Goal: Transaction & Acquisition: Purchase product/service

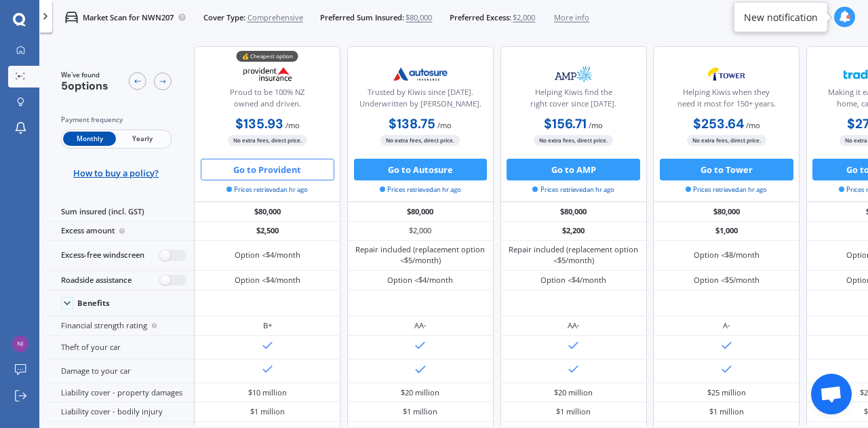
click at [276, 167] on button "Go to Provident" at bounding box center [268, 170] width 134 height 22
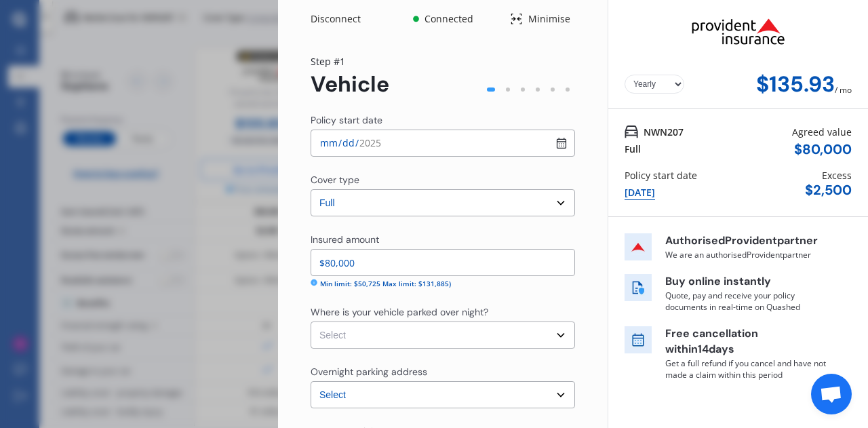
select select "Monthly"
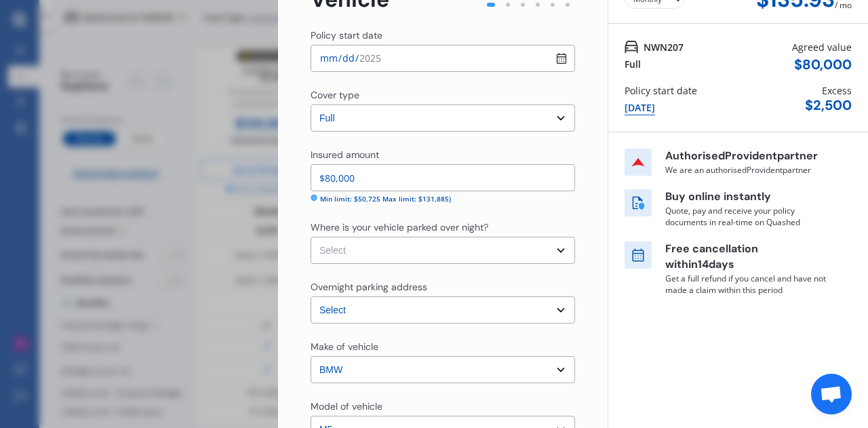
scroll to position [86, 0]
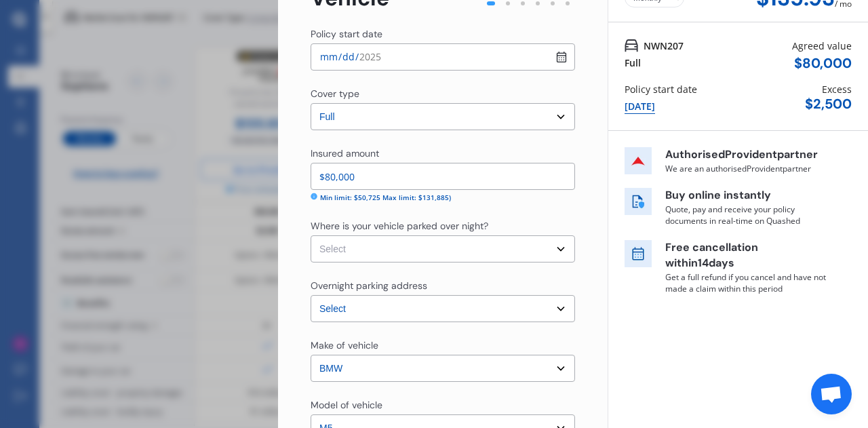
click at [372, 248] on select "Select Garage (fully enclosed) Off Street Parking Other" at bounding box center [443, 248] width 264 height 27
select select "GARAGE"
click at [311, 235] on select "Select Garage (fully enclosed) Off Street Parking Other" at bounding box center [443, 248] width 264 height 27
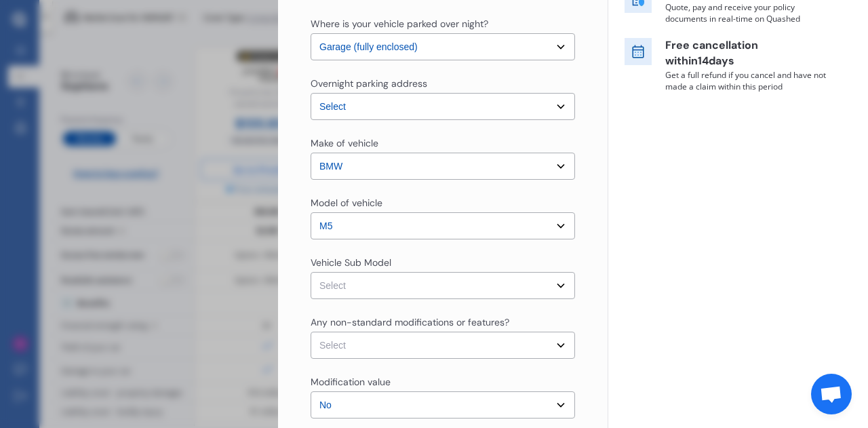
scroll to position [297, 0]
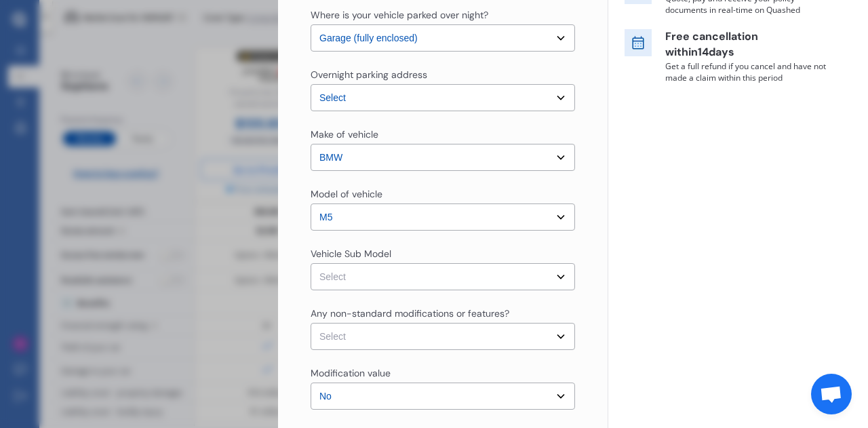
click at [374, 277] on select "Select M5 F90 LCI Pure Edition Sedan 4dr M Steptronic 8sp M xDrive 4.4TTI" at bounding box center [443, 276] width 264 height 27
select select "NZVBMW_2021AEBB"
click at [311, 263] on select "Select M5 F90 LCI Pure Edition Sedan 4dr M Steptronic 8sp M xDrive 4.4TTI" at bounding box center [443, 276] width 264 height 27
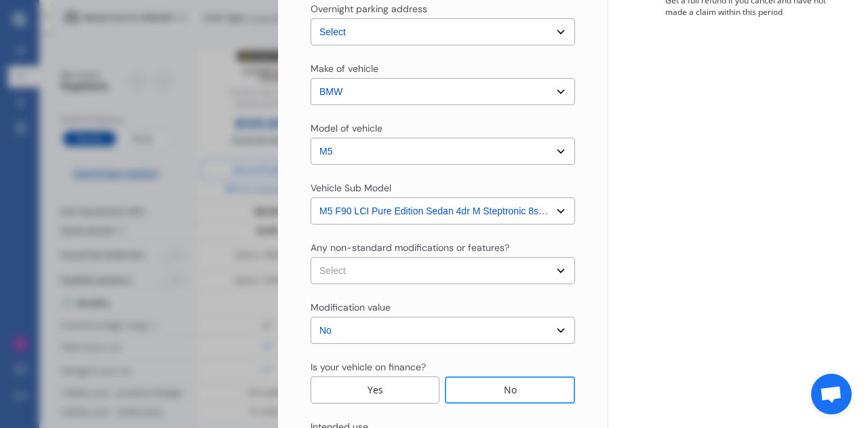
scroll to position [363, 0]
click at [382, 269] on select "Select None [MEDICAL_DATA] System(NOS) Roll Cage Full Racing Harness" at bounding box center [443, 269] width 264 height 27
select select "none"
click at [311, 256] on select "Select None [MEDICAL_DATA] System(NOS) Roll Cage Full Racing Harness" at bounding box center [443, 269] width 264 height 27
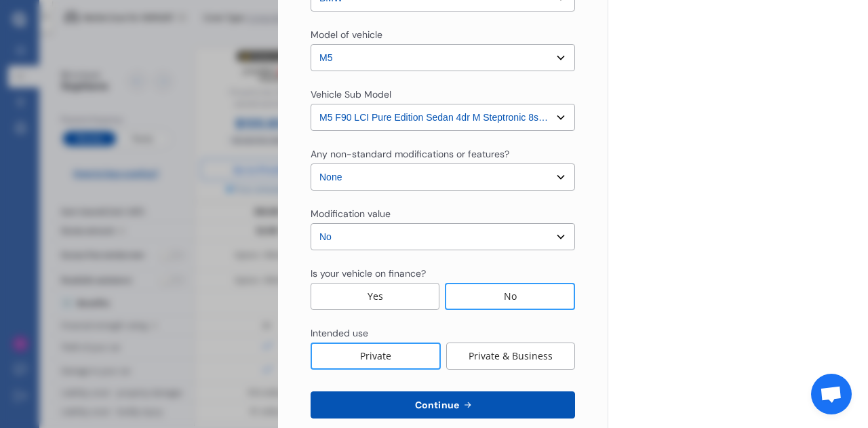
scroll to position [458, 0]
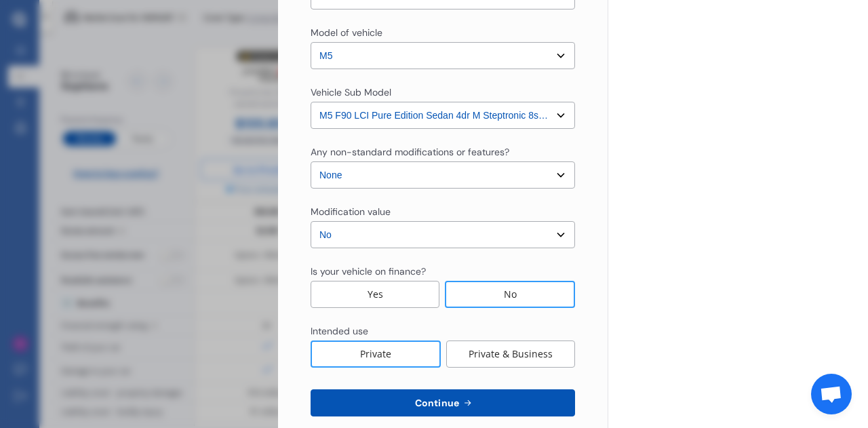
click at [487, 298] on div "No" at bounding box center [510, 294] width 130 height 27
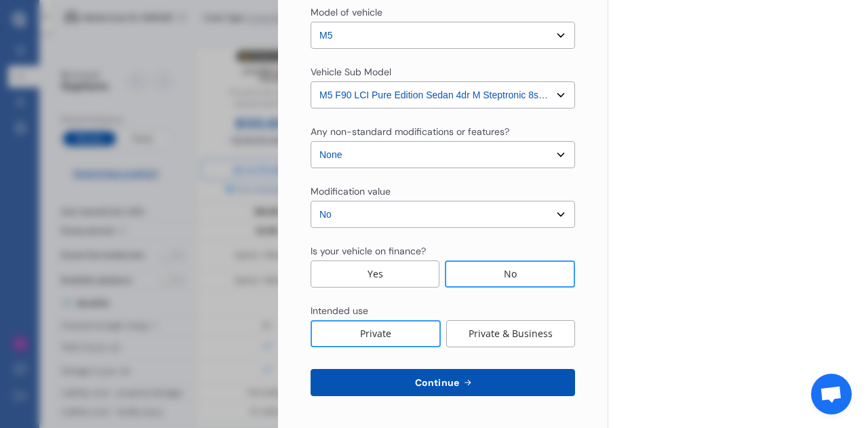
click at [442, 384] on span "Continue" at bounding box center [436, 382] width 49 height 11
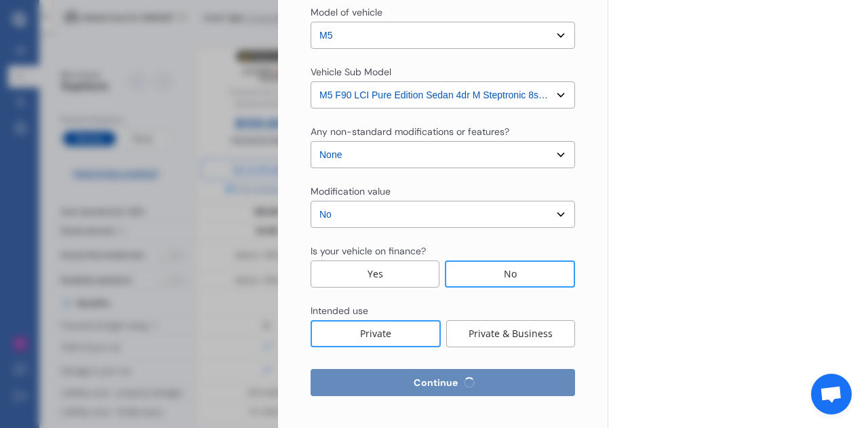
scroll to position [0, 0]
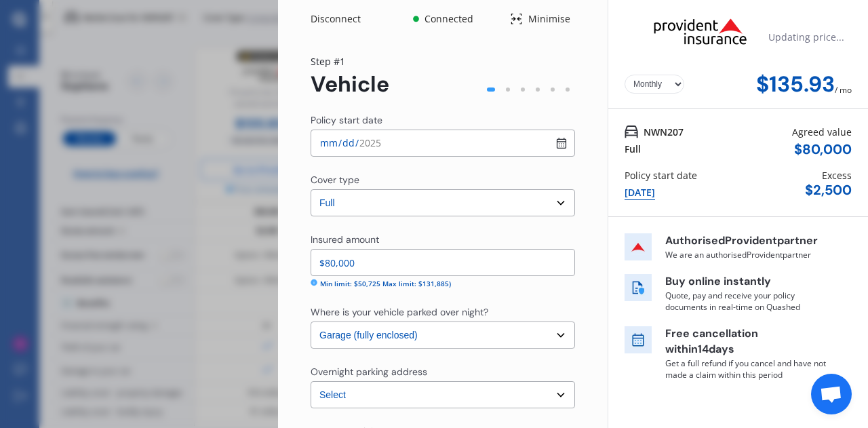
select select "13"
select select "09"
select select "1969"
select select "NZ_FULL"
select select "0"
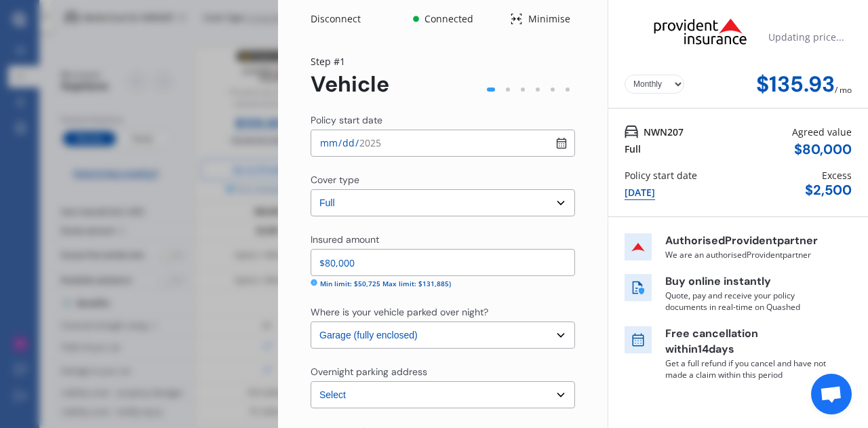
select select "25"
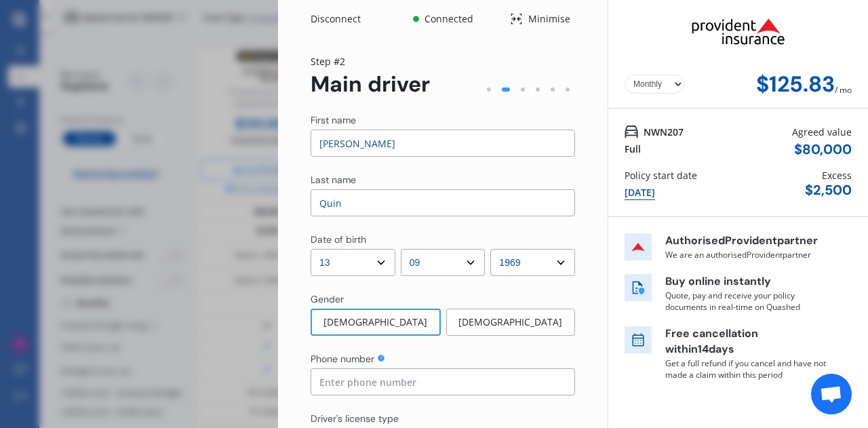
click at [442, 384] on input at bounding box center [443, 381] width 264 height 27
type input "0275451352"
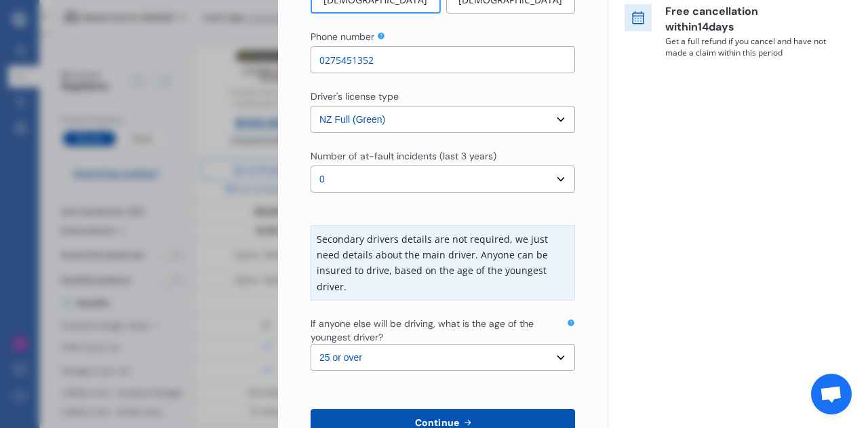
scroll to position [400, 0]
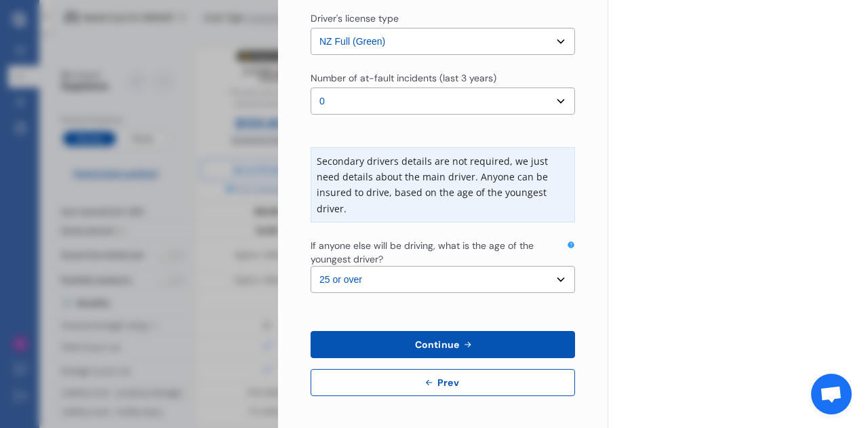
click at [552, 283] on select "Select the age of the youngest driver. 16 17 18 19 20 21 22 23 24 25 or over" at bounding box center [443, 279] width 264 height 27
click at [462, 341] on icon at bounding box center [468, 344] width 12 height 11
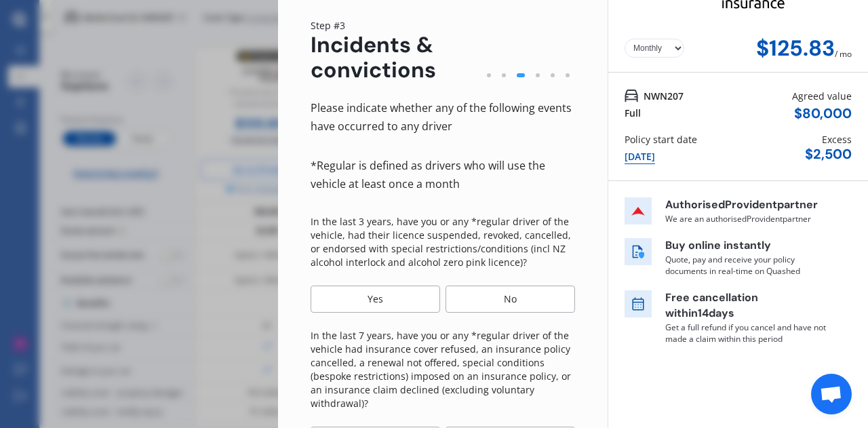
scroll to position [0, 0]
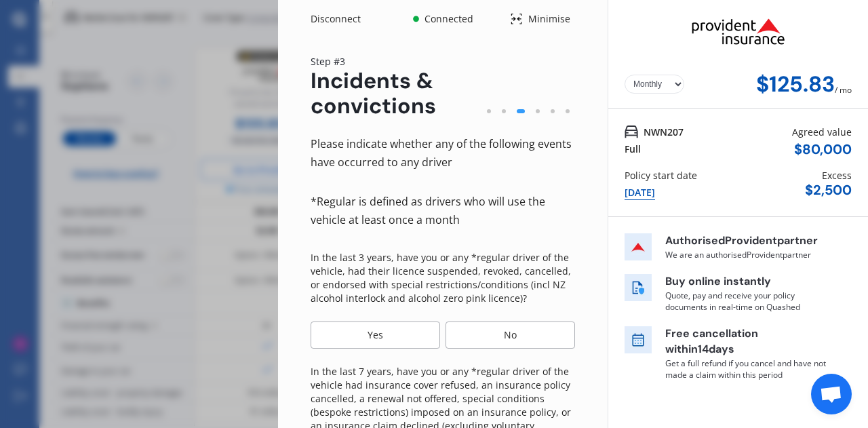
click at [671, 80] on select "Yearly Monthly" at bounding box center [654, 84] width 60 height 19
select select "Yearly"
click at [624, 75] on select "Yearly Monthly" at bounding box center [654, 84] width 60 height 19
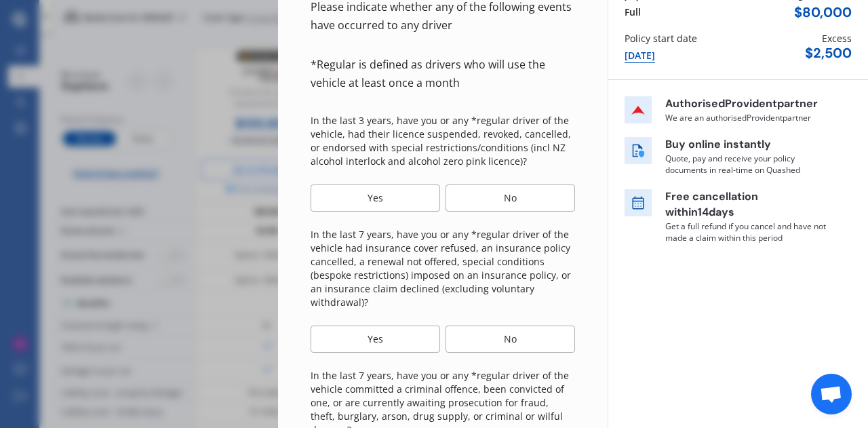
scroll to position [139, 0]
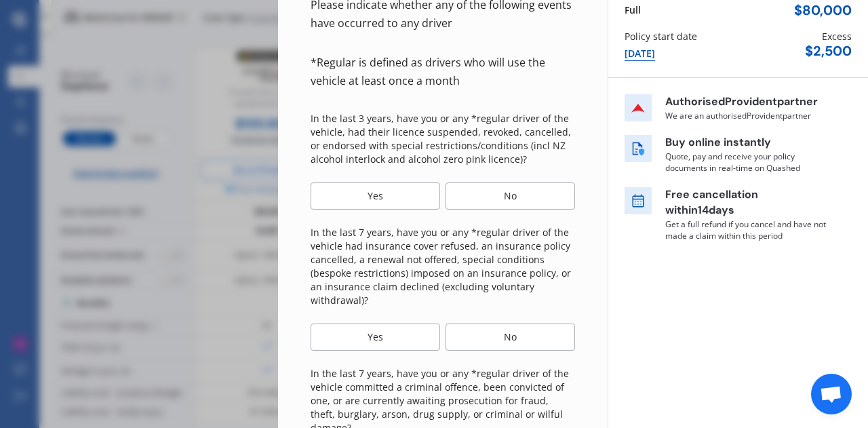
click at [509, 198] on div "No" at bounding box center [509, 195] width 129 height 27
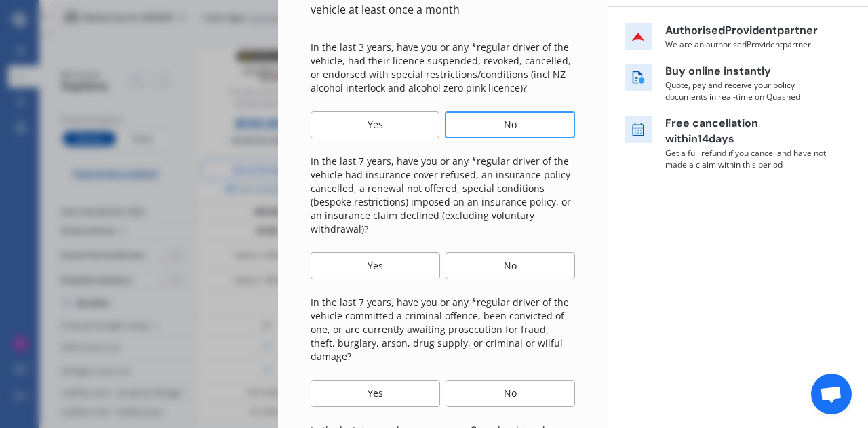
scroll to position [218, 0]
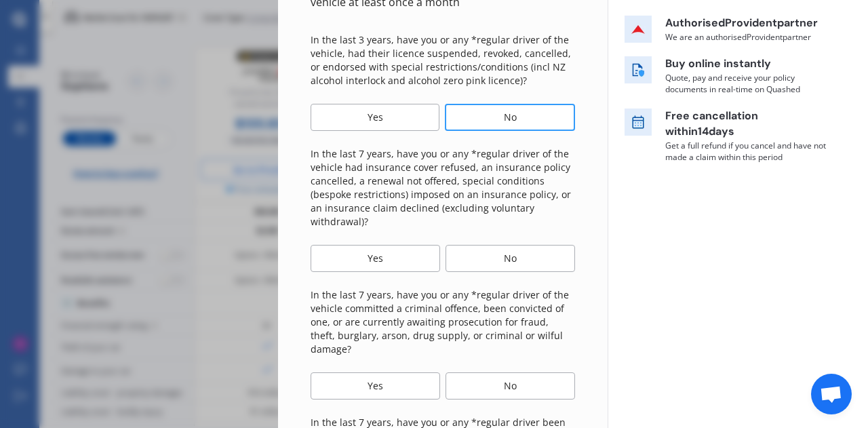
click at [492, 260] on div "No" at bounding box center [509, 258] width 129 height 27
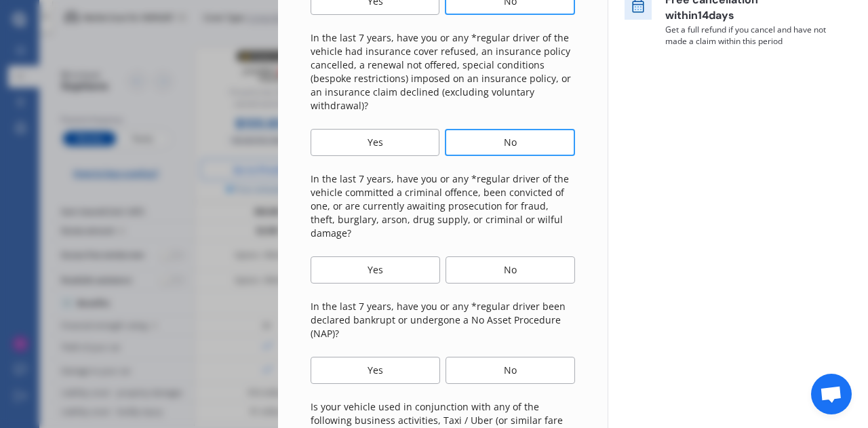
scroll to position [334, 0]
click at [508, 256] on div "No" at bounding box center [509, 269] width 129 height 27
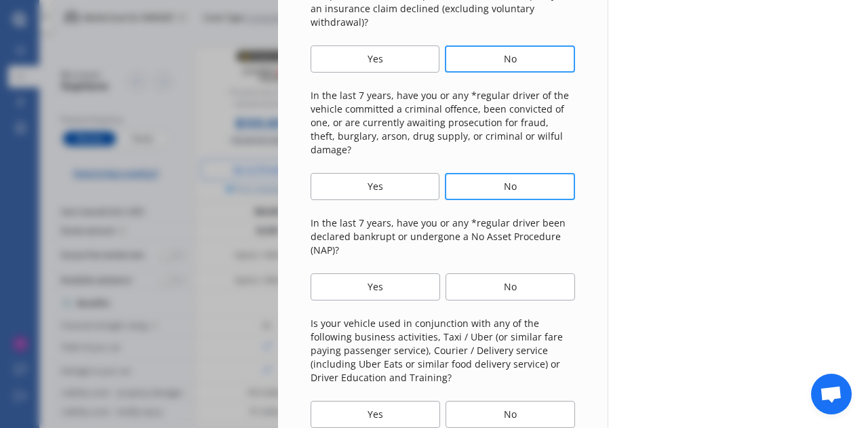
scroll to position [504, 0]
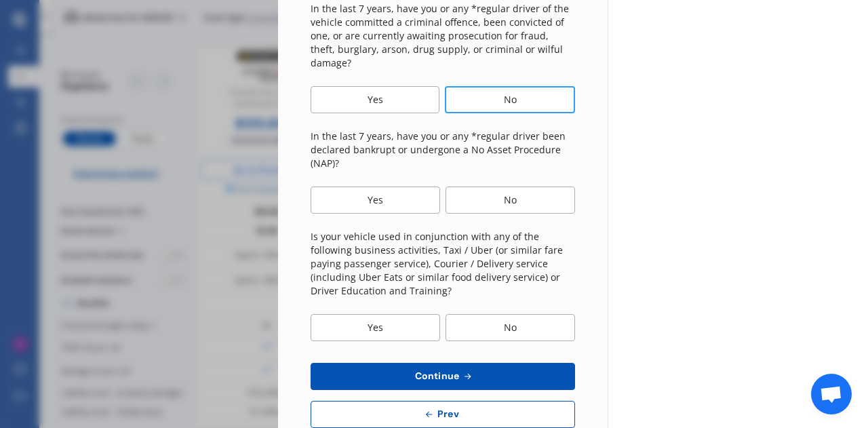
click at [512, 186] on div "No" at bounding box center [509, 199] width 129 height 27
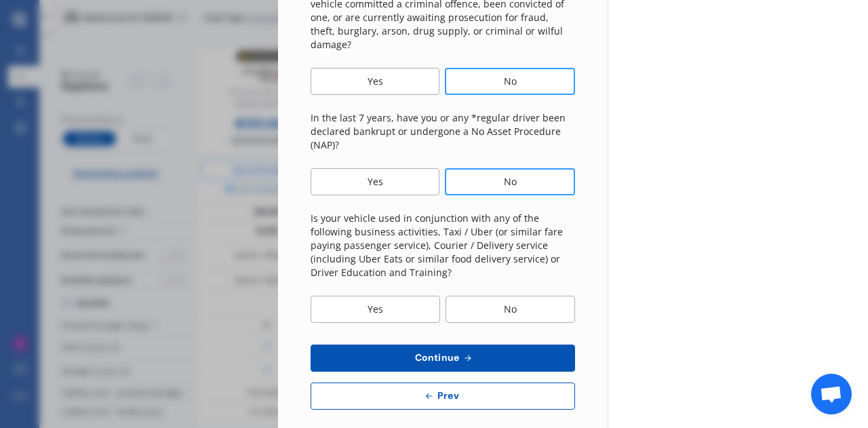
scroll to position [521, 0]
click at [498, 296] on div "No" at bounding box center [509, 309] width 129 height 27
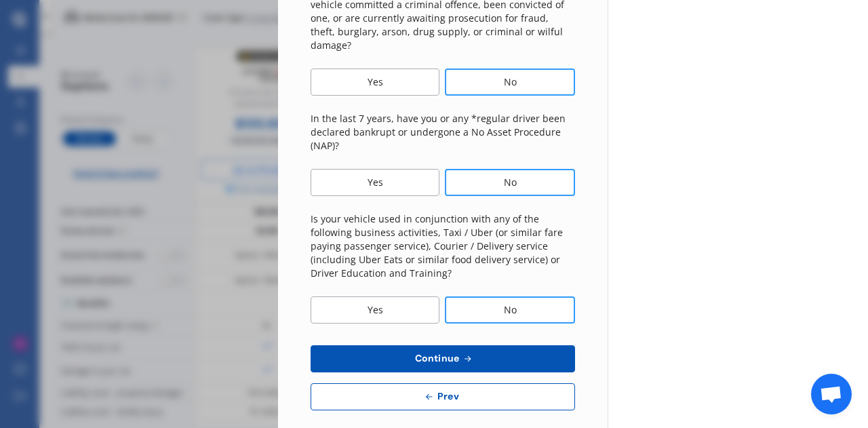
scroll to position [522, 0]
click at [452, 352] on span "Continue" at bounding box center [436, 357] width 49 height 11
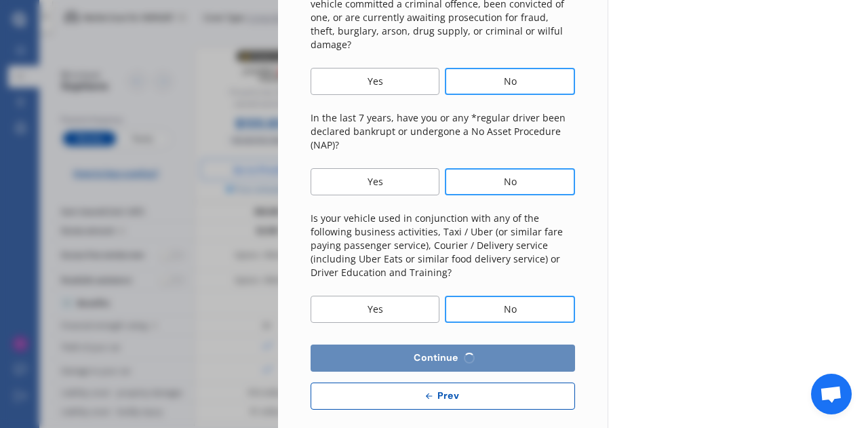
scroll to position [0, 0]
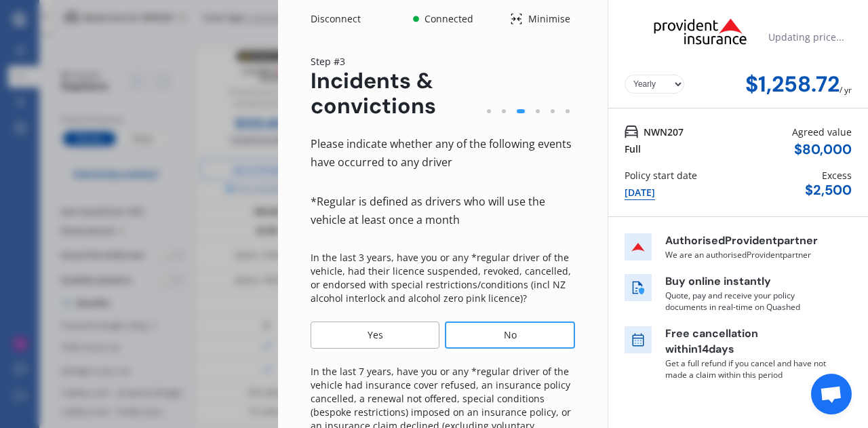
select select "1700"
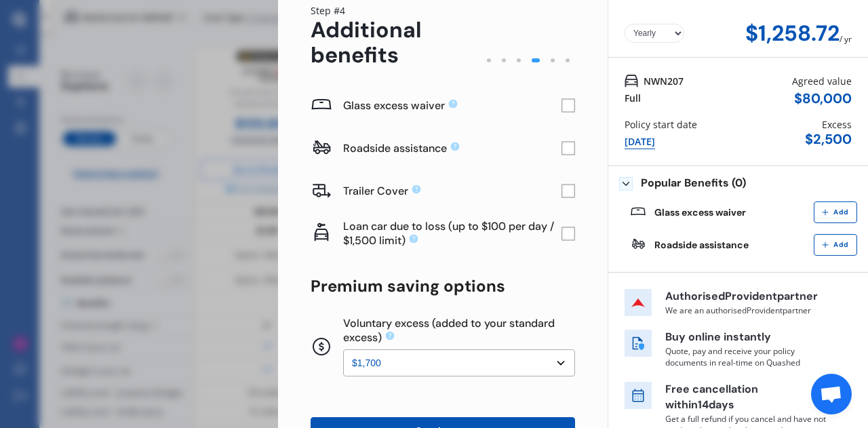
scroll to position [137, 0]
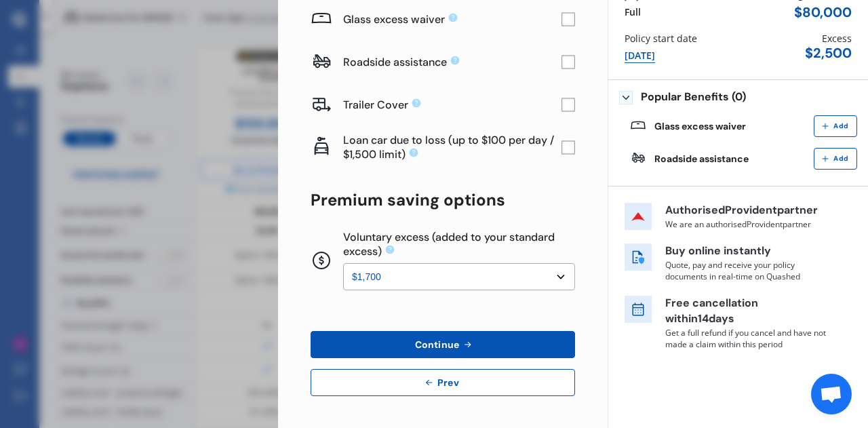
click at [559, 273] on select "None $200 $450 $700 $950 $1,200 $1,700" at bounding box center [459, 276] width 232 height 27
click at [343, 263] on select "None $200 $450 $700 $950 $1,200 $1,700" at bounding box center [459, 276] width 232 height 27
click at [441, 342] on span "Continue" at bounding box center [436, 344] width 49 height 11
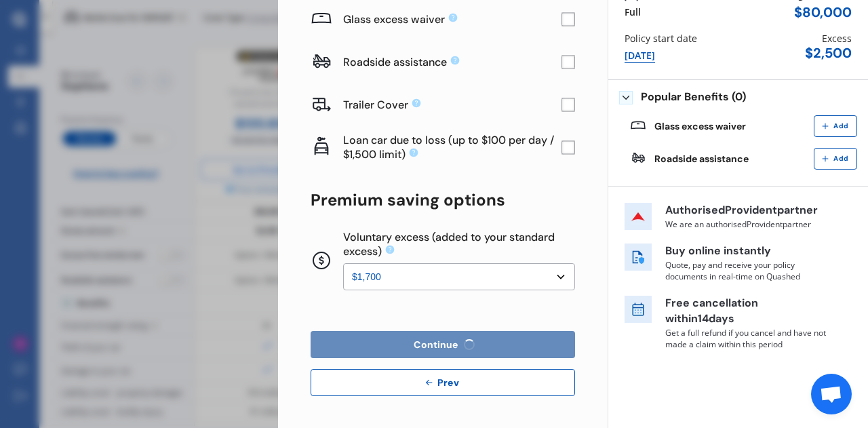
scroll to position [0, 0]
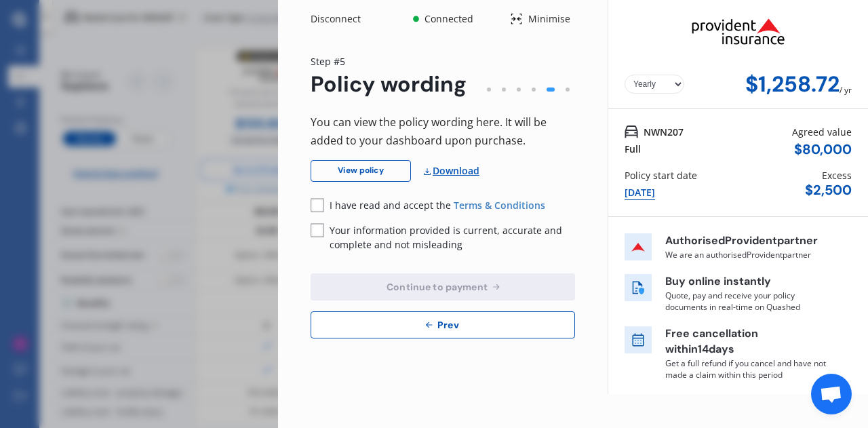
click at [447, 173] on link "Download" at bounding box center [451, 171] width 58 height 22
click at [314, 204] on rect at bounding box center [318, 206] width 14 height 14
click at [319, 226] on rect at bounding box center [318, 231] width 14 height 14
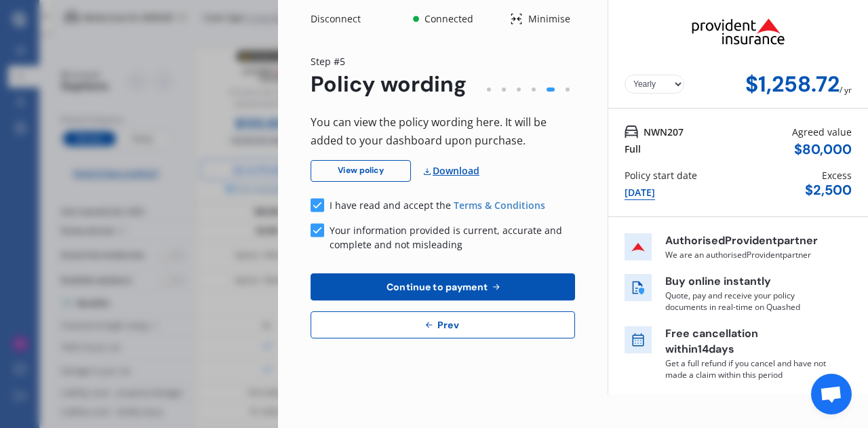
click at [445, 289] on span "Continue to payment" at bounding box center [437, 286] width 106 height 11
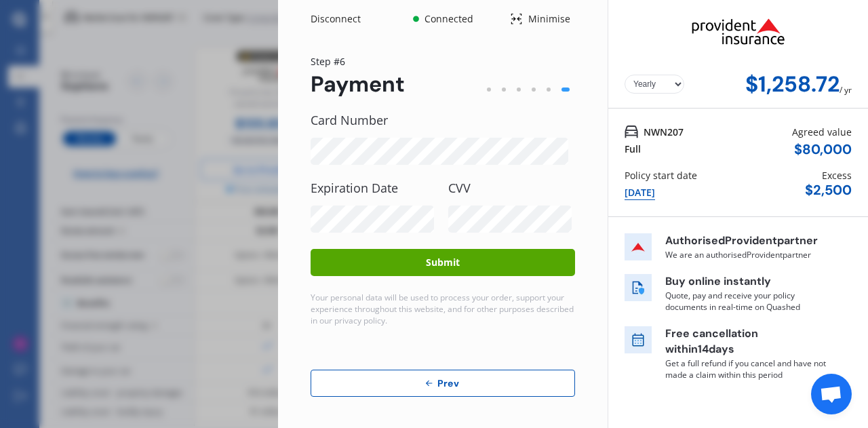
scroll to position [1, 0]
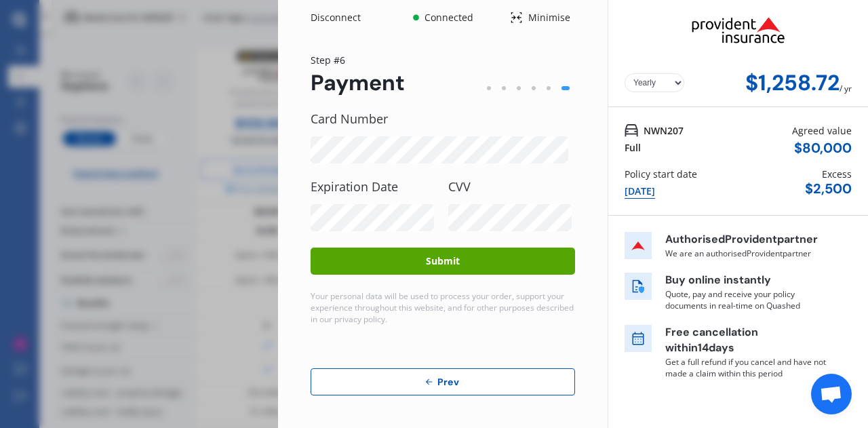
click at [435, 258] on button "Submit" at bounding box center [443, 260] width 264 height 27
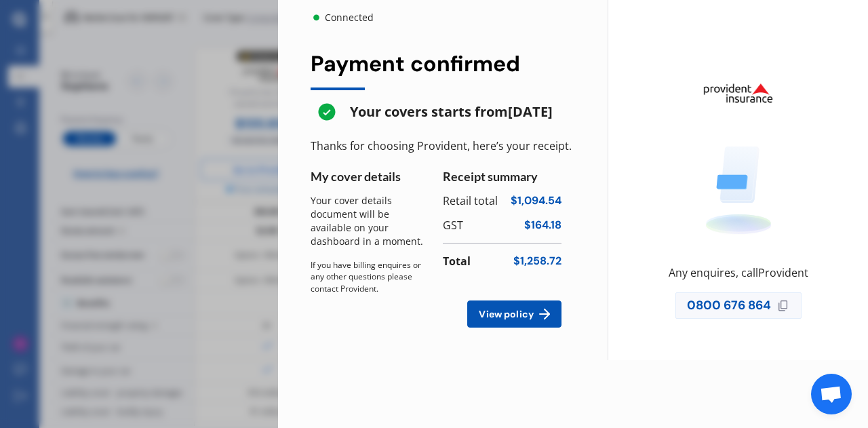
scroll to position [0, 0]
click at [514, 319] on span "View policy" at bounding box center [506, 313] width 60 height 11
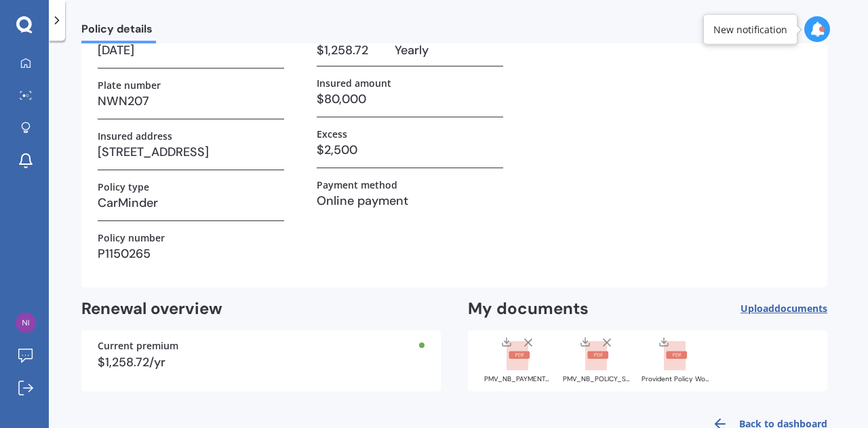
scroll to position [142, 0]
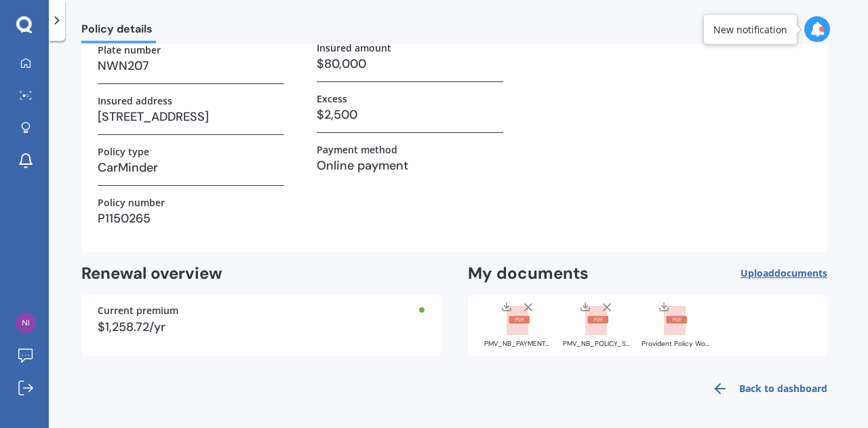
click at [776, 276] on span "documents" at bounding box center [800, 272] width 53 height 13
click at [779, 273] on span "documents" at bounding box center [800, 272] width 53 height 13
click at [506, 306] on line at bounding box center [506, 304] width 0 height 5
click at [588, 306] on icon at bounding box center [585, 306] width 11 height 11
click at [667, 306] on icon at bounding box center [663, 306] width 11 height 11
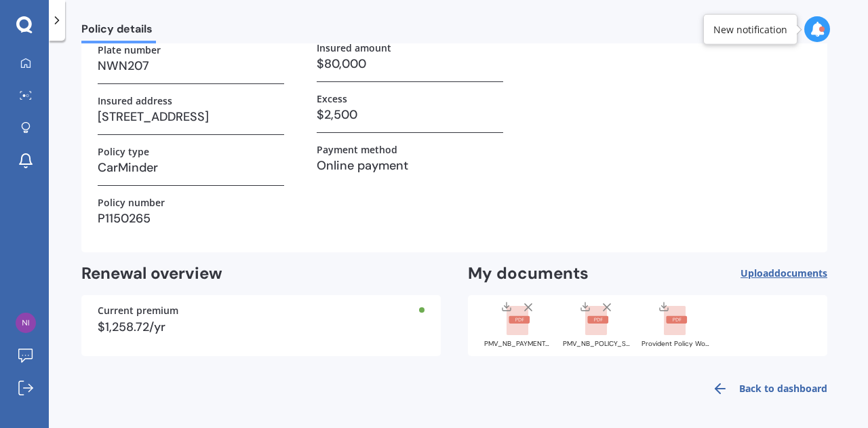
click at [506, 302] on line at bounding box center [506, 304] width 0 height 5
click at [585, 306] on line at bounding box center [585, 304] width 0 height 5
click at [666, 306] on icon at bounding box center [663, 306] width 11 height 11
